Goal: Transaction & Acquisition: Purchase product/service

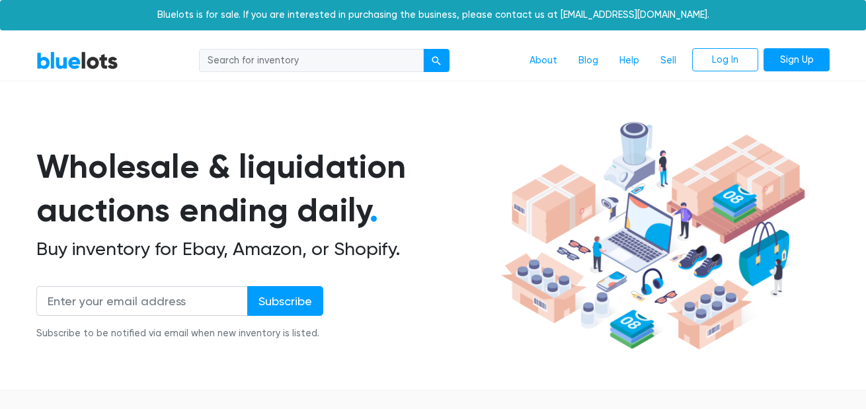
click at [266, 60] on input "search" at bounding box center [311, 61] width 225 height 24
type input "ropa"
click at [423, 49] on button "submit" at bounding box center [436, 61] width 26 height 24
click at [56, 63] on link "BlueLots" at bounding box center [77, 60] width 82 height 19
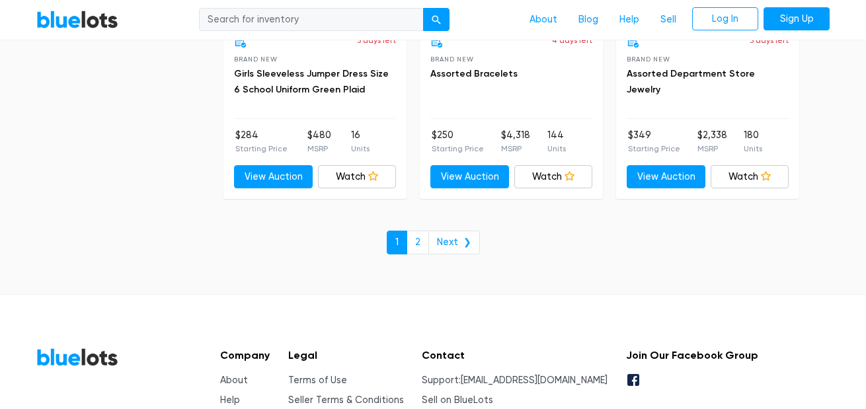
scroll to position [5912, 0]
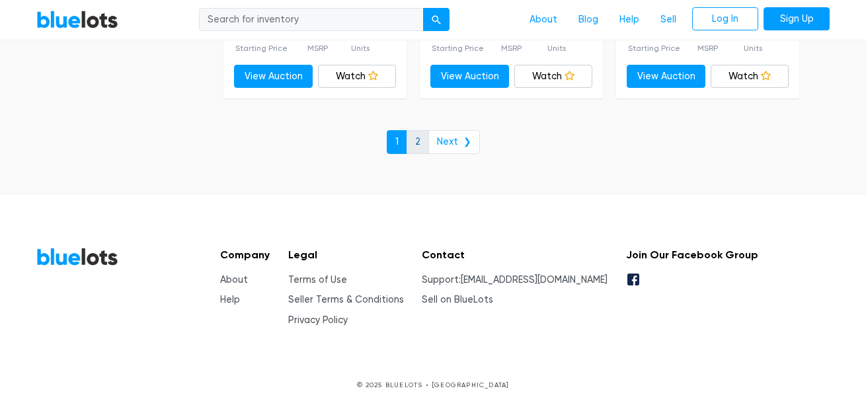
click at [424, 142] on link "2" at bounding box center [418, 142] width 22 height 24
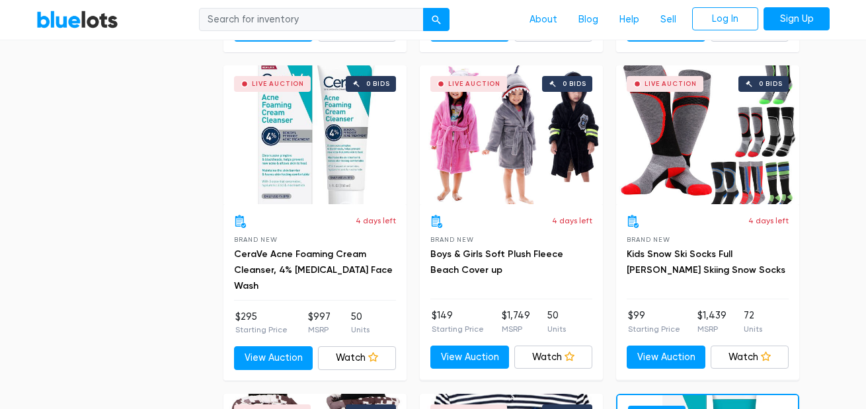
scroll to position [1653, 0]
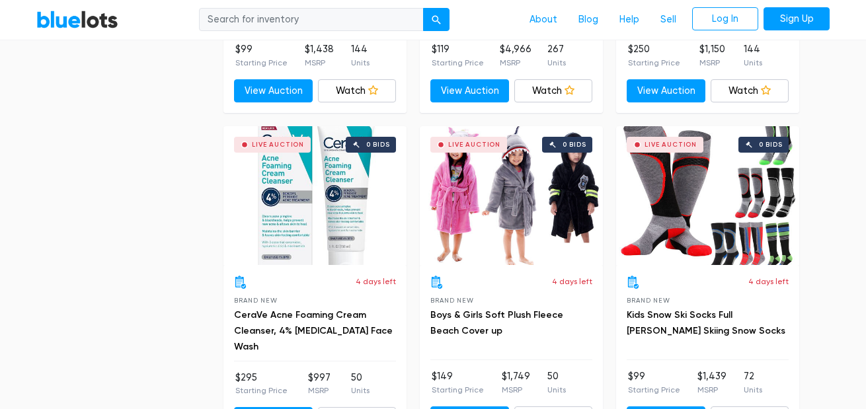
click at [485, 190] on div "Live Auction 0 bids" at bounding box center [511, 195] width 183 height 139
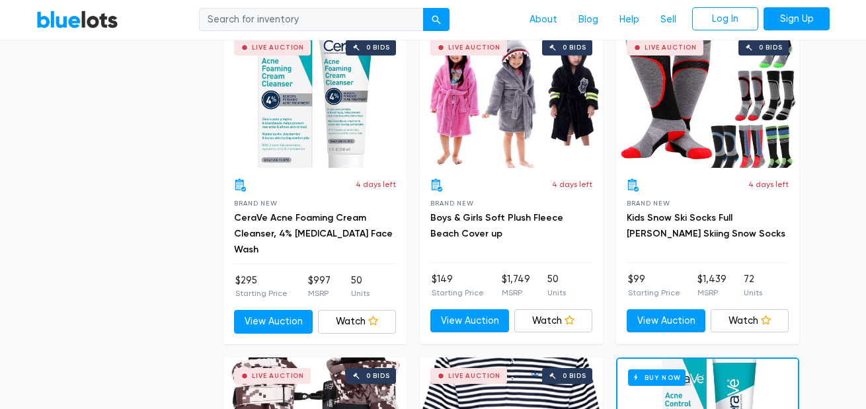
scroll to position [1543, 0]
